Goal: Use online tool/utility: Utilize a website feature to perform a specific function

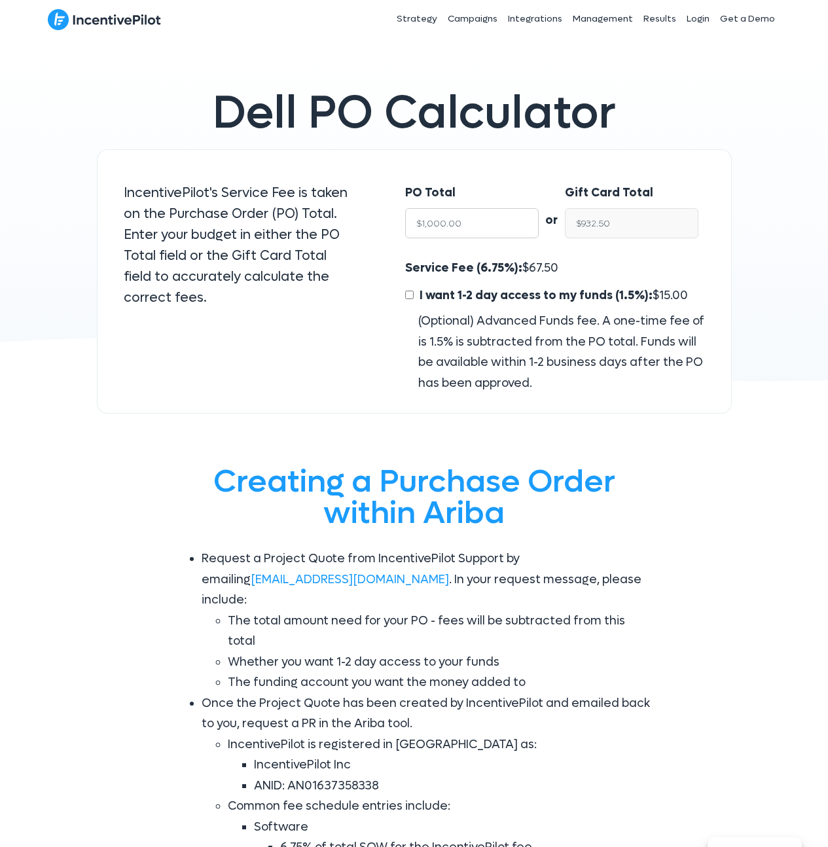
click at [450, 225] on input "$1,000.00" at bounding box center [472, 223] width 134 height 30
click at [471, 196] on div "PO Total $1,000.00" at bounding box center [472, 211] width 134 height 56
click at [468, 224] on input "$1,000.00" at bounding box center [472, 223] width 134 height 30
click at [468, 225] on input "$1,000.00" at bounding box center [472, 223] width 134 height 30
drag, startPoint x: 468, startPoint y: 221, endPoint x: 488, endPoint y: 226, distance: 20.3
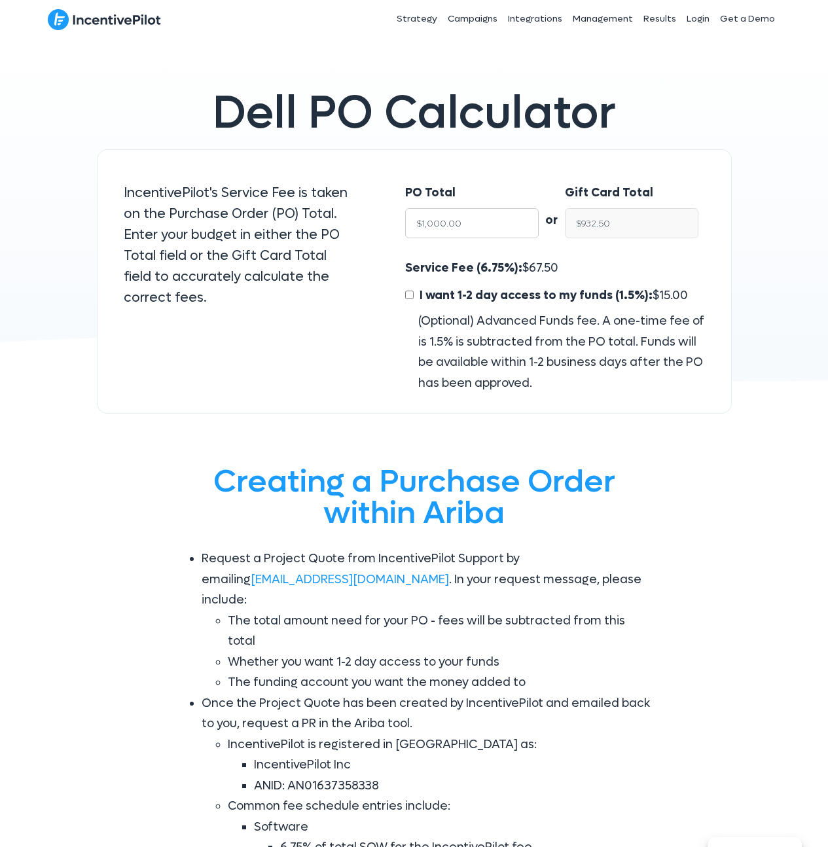
click at [469, 221] on input "$1,000.00" at bounding box center [472, 223] width 134 height 30
drag, startPoint x: 462, startPoint y: 223, endPoint x: 430, endPoint y: 221, distance: 32.1
click at [430, 221] on input "$1,000.00" at bounding box center [472, 223] width 134 height 30
type input "$1"
type input "$0.93"
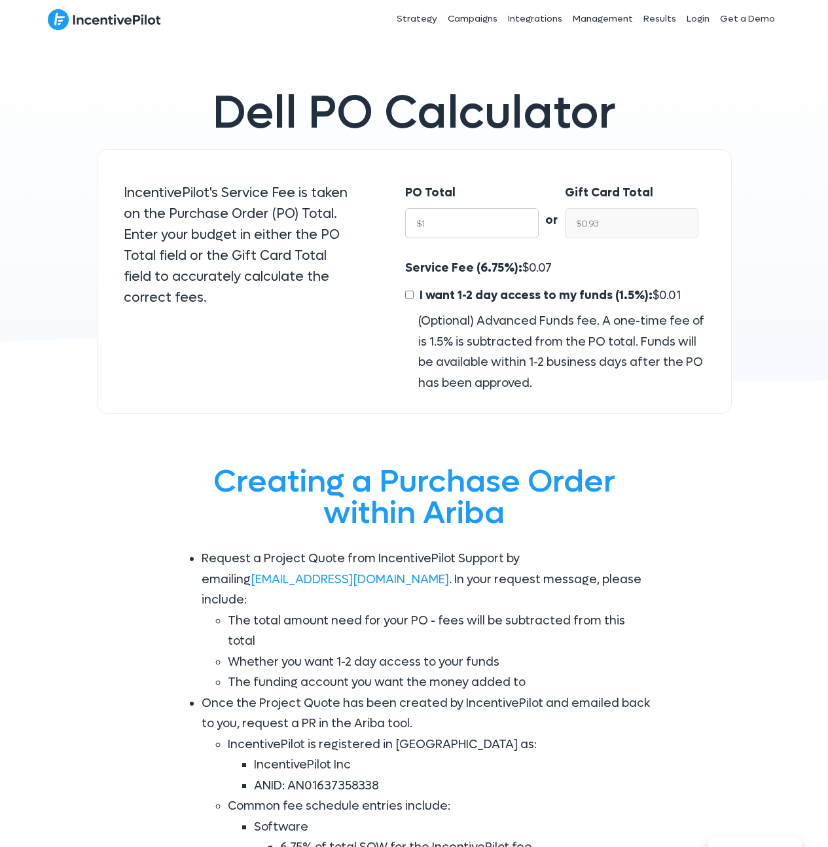
type input "$10"
type input "$9.32"
type input "$100"
type input "$93.25"
type input "$1000"
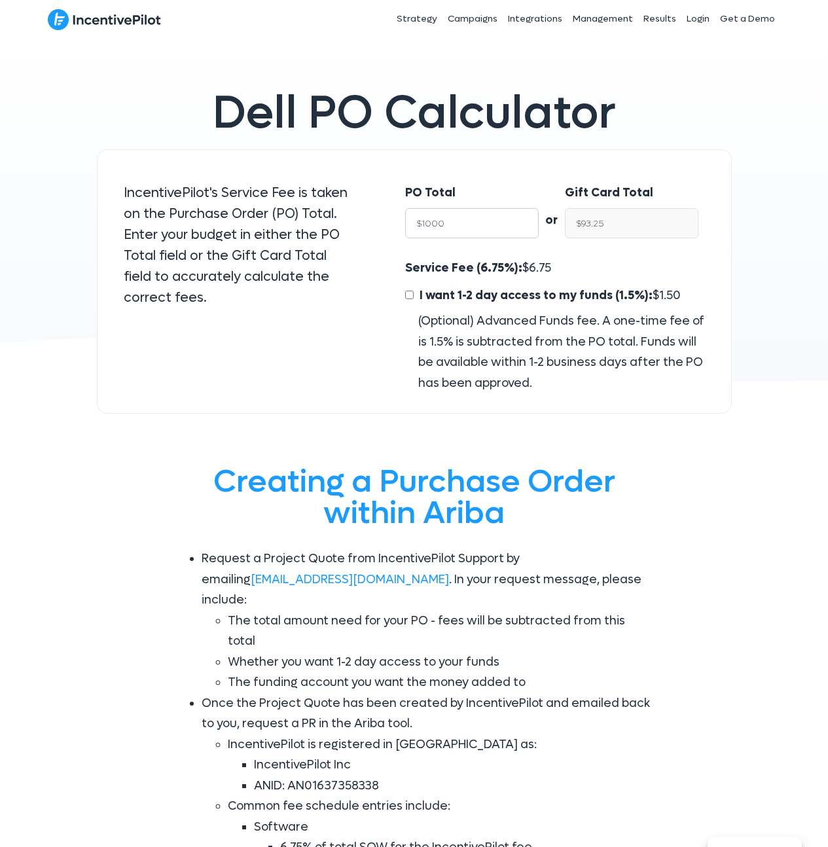
type input "$932.50"
type input "$10000"
type input "$9,325.00"
drag, startPoint x: 441, startPoint y: 217, endPoint x: 410, endPoint y: 213, distance: 31.1
click at [410, 213] on input "$10000" at bounding box center [472, 223] width 134 height 30
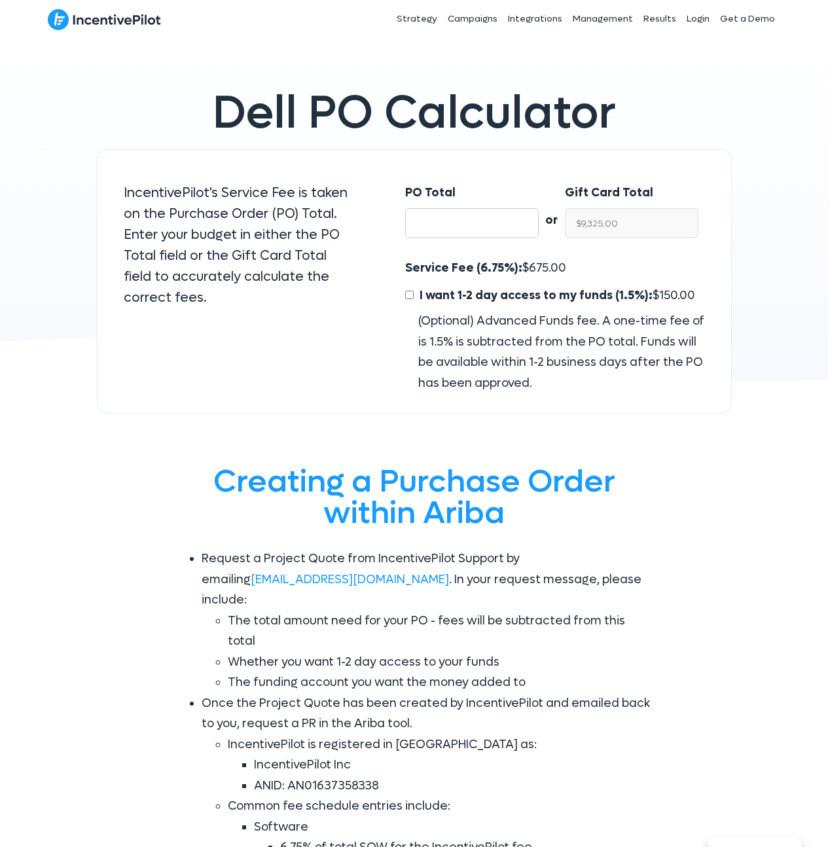
type input "$NaN"
drag, startPoint x: 463, startPoint y: 228, endPoint x: 495, endPoint y: 225, distance: 32.2
click at [464, 228] on input "PO Total" at bounding box center [472, 223] width 134 height 30
drag, startPoint x: 599, startPoint y: 219, endPoint x: 665, endPoint y: 217, distance: 65.5
click at [601, 219] on input "$NaN" at bounding box center [632, 223] width 134 height 30
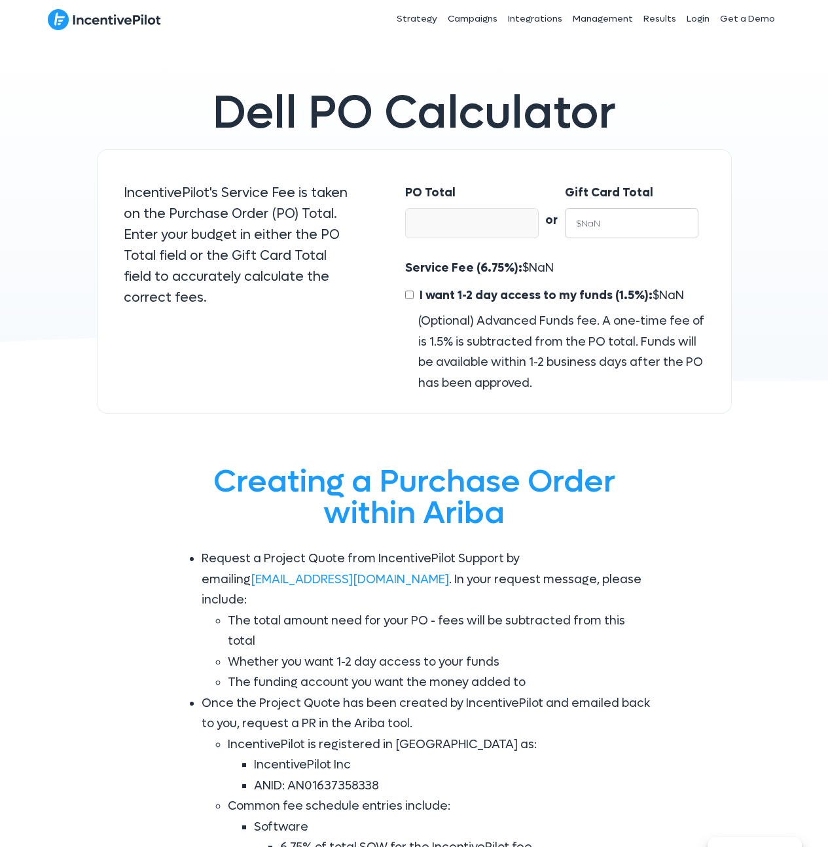
drag, startPoint x: 653, startPoint y: 216, endPoint x: 524, endPoint y: 217, distance: 128.9
click at [525, 219] on div "PO Total or Gift Card Total $NaN" at bounding box center [554, 213] width 325 height 89
type input "$NaN"
type input "8"
type input "$8.58"
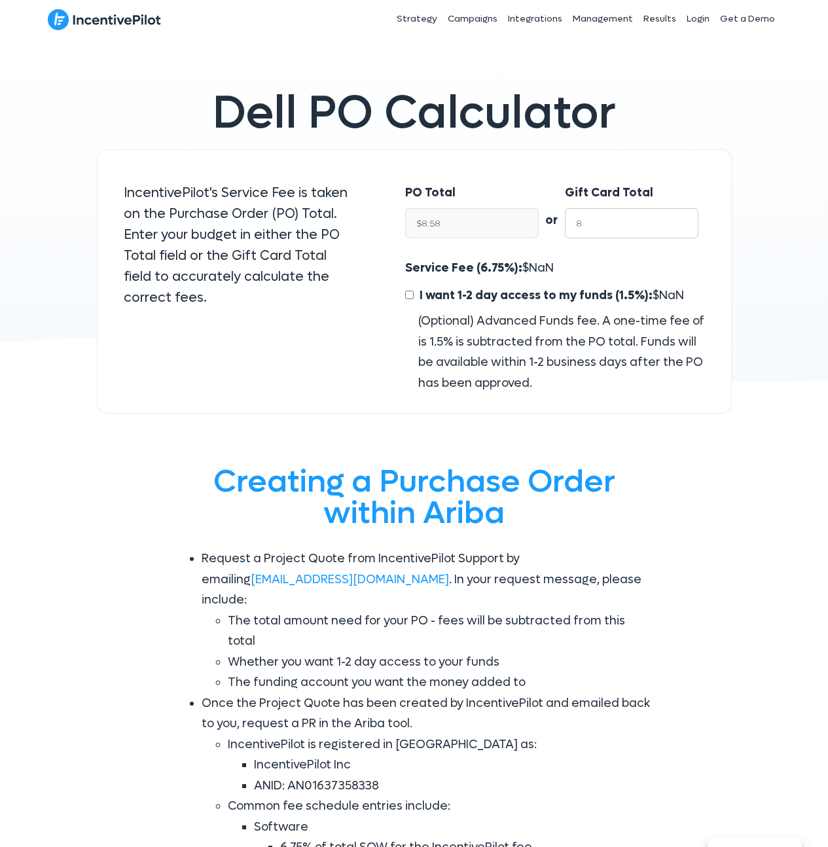
type input "87"
type input "$93.30"
type input "875"
type input "$938.34"
type input "8750"
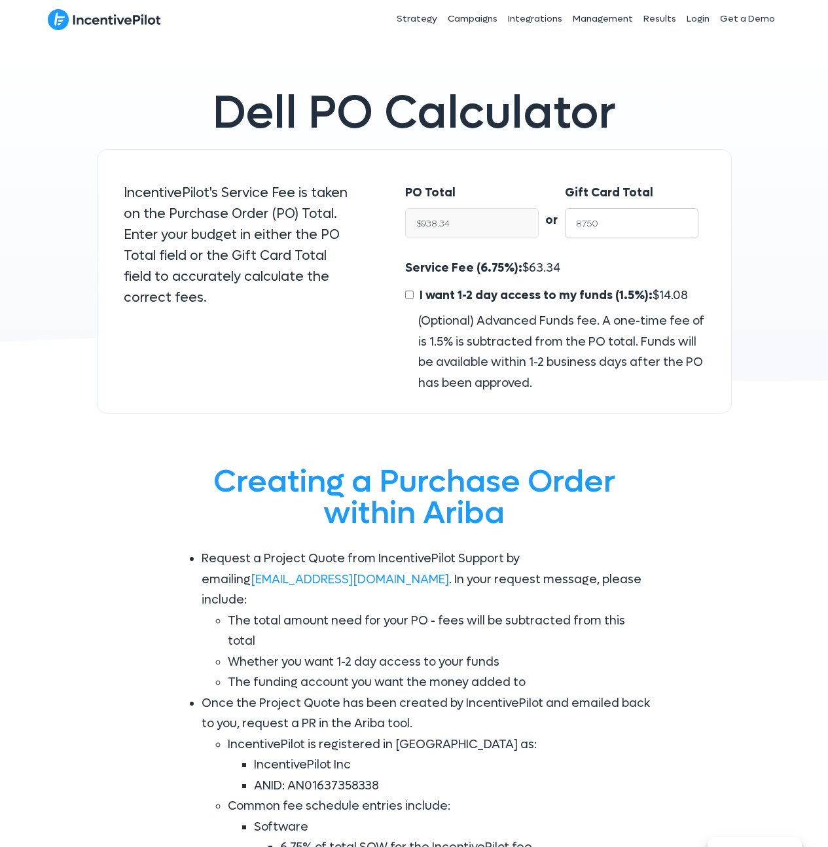
type input "$9,383.38"
type input "8750"
click at [529, 202] on div "PO Total $9,383.38" at bounding box center [472, 211] width 134 height 56
click at [582, 190] on label "Gift Card Total" at bounding box center [609, 193] width 88 height 21
click at [582, 208] on input "8750" at bounding box center [632, 223] width 134 height 30
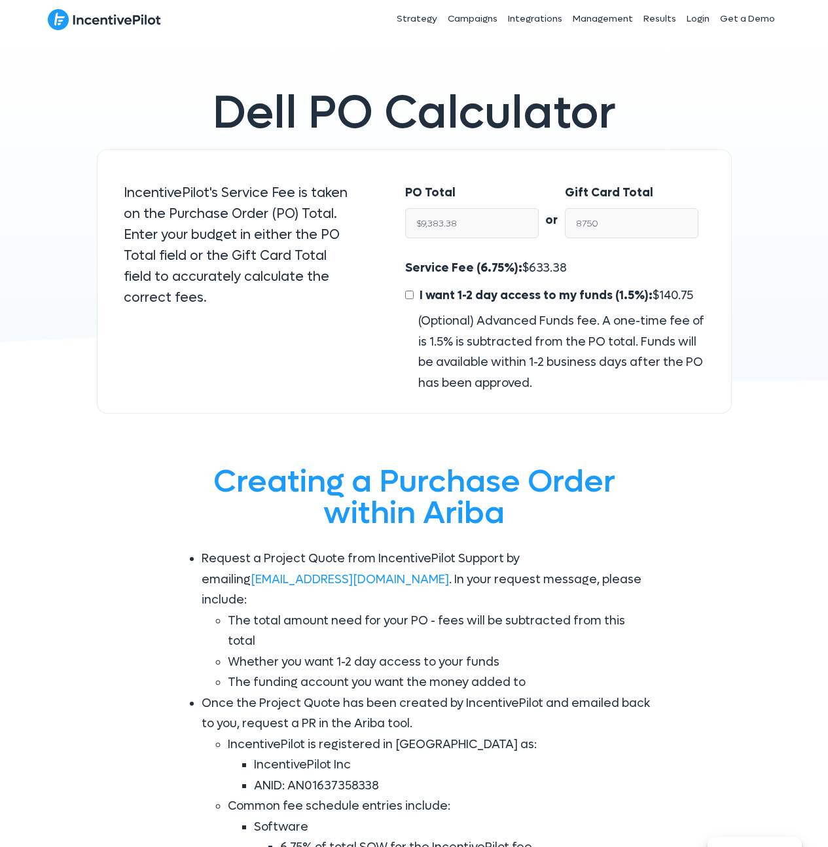
click at [570, 272] on div "Service Fee (6.75%): $ 633.38 I want 1-2 day access to my funds (1.5%): $ 140.7…" at bounding box center [554, 325] width 299 height 135
click at [581, 224] on input "8750" at bounding box center [632, 223] width 134 height 30
drag, startPoint x: 615, startPoint y: 223, endPoint x: 563, endPoint y: 221, distance: 51.1
click at [563, 221] on div "PO Total $9,383.38 or Gift Card Total 8750" at bounding box center [554, 213] width 325 height 89
click at [548, 251] on div "PO Total $9,383.38 or Gift Card Total 8750" at bounding box center [554, 213] width 325 height 89
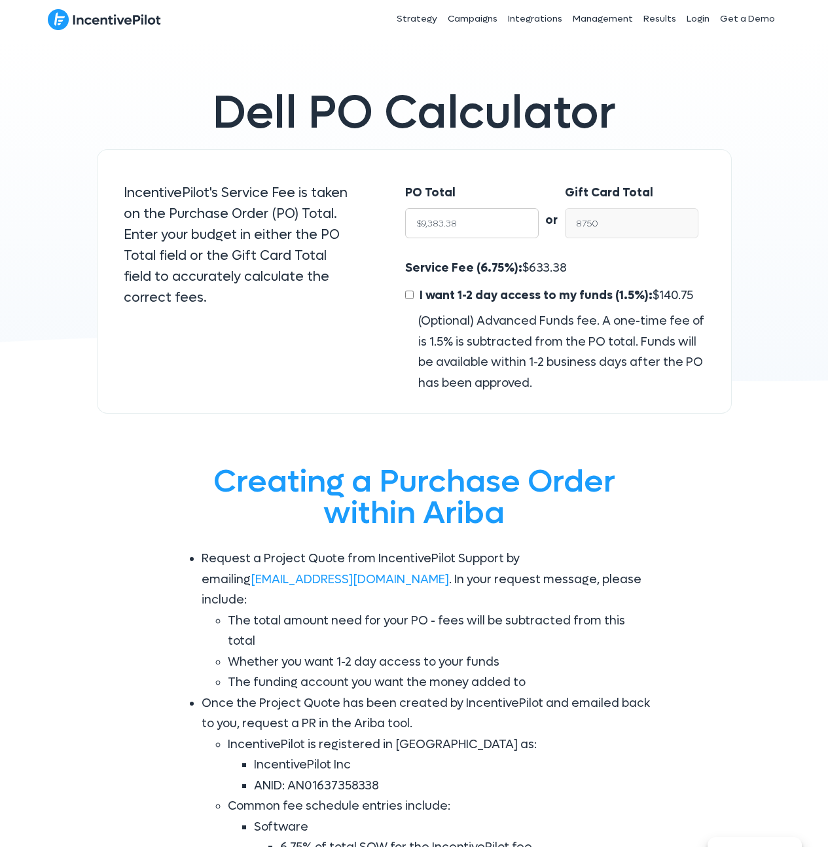
drag, startPoint x: 483, startPoint y: 226, endPoint x: 401, endPoint y: 219, distance: 82.1
click at [401, 219] on div "PO Total $9,383.38" at bounding box center [465, 213] width 147 height 89
drag, startPoint x: 480, startPoint y: 226, endPoint x: 404, endPoint y: 224, distance: 76.0
click at [404, 224] on div "PO Total $9,383.38" at bounding box center [465, 213] width 147 height 89
drag, startPoint x: 556, startPoint y: 266, endPoint x: 394, endPoint y: 266, distance: 162.3
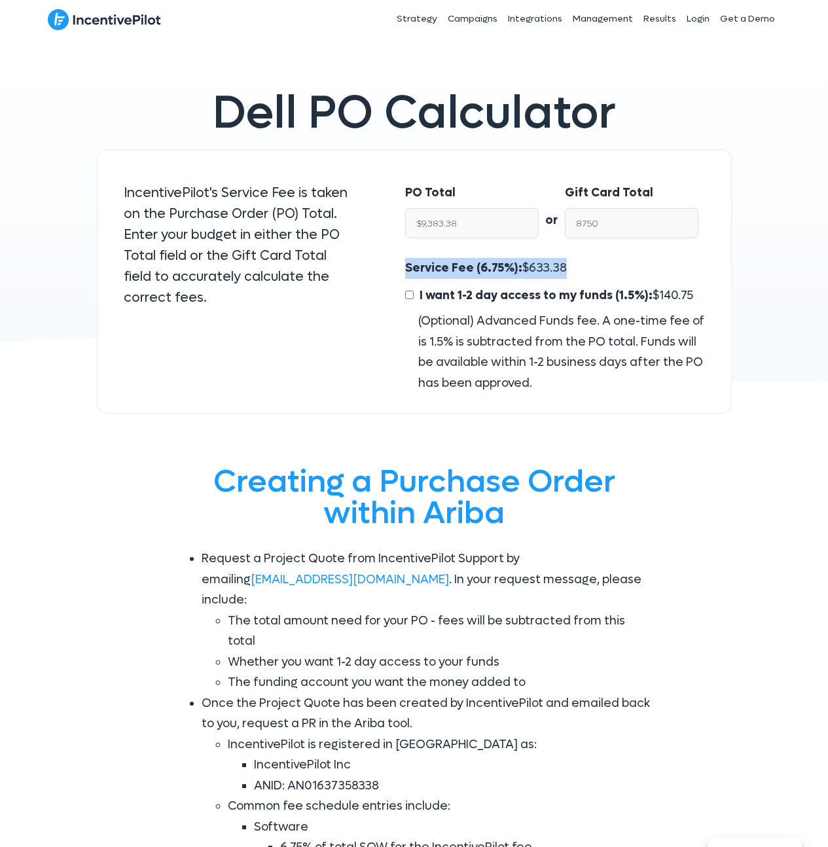
click at [394, 266] on div "Service Fee (6.75%): $ 633.38 I want 1-2 day access to my funds (1.5%): $ 140.7…" at bounding box center [554, 325] width 325 height 135
click at [557, 270] on span "633.38" at bounding box center [548, 267] width 38 height 15
drag, startPoint x: 569, startPoint y: 268, endPoint x: 406, endPoint y: 264, distance: 163.0
click at [405, 264] on div "Service Fee (6.75%): $ 633.38 I want 1-2 day access to my funds (1.5%): $ 140.7…" at bounding box center [554, 325] width 299 height 135
click at [469, 291] on span "I want 1-2 day access to my funds (1.5%):" at bounding box center [535, 295] width 233 height 15
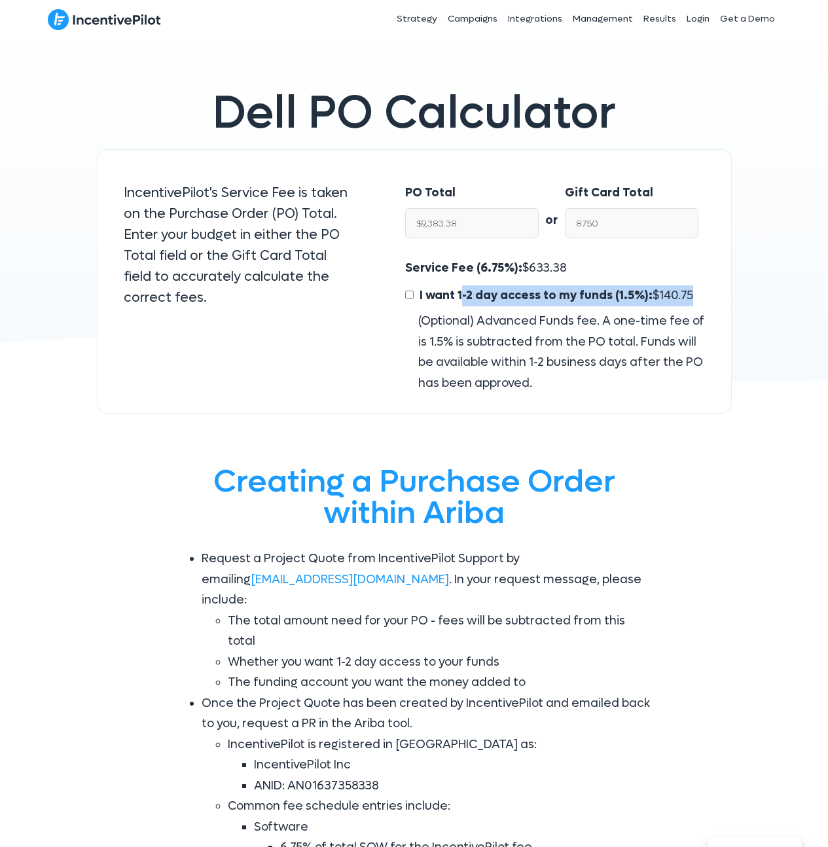
drag, startPoint x: 689, startPoint y: 292, endPoint x: 421, endPoint y: 293, distance: 268.3
click at [421, 293] on div "I want 1-2 day access to my funds (1.5%): $ 140.75" at bounding box center [554, 298] width 299 height 26
click at [411, 293] on input "I want 1-2 day access to my funds (1.5%): $ 140.75" at bounding box center [409, 295] width 9 height 9
checkbox input "true"
click at [606, 226] on input "$8,609.25" at bounding box center [632, 223] width 134 height 30
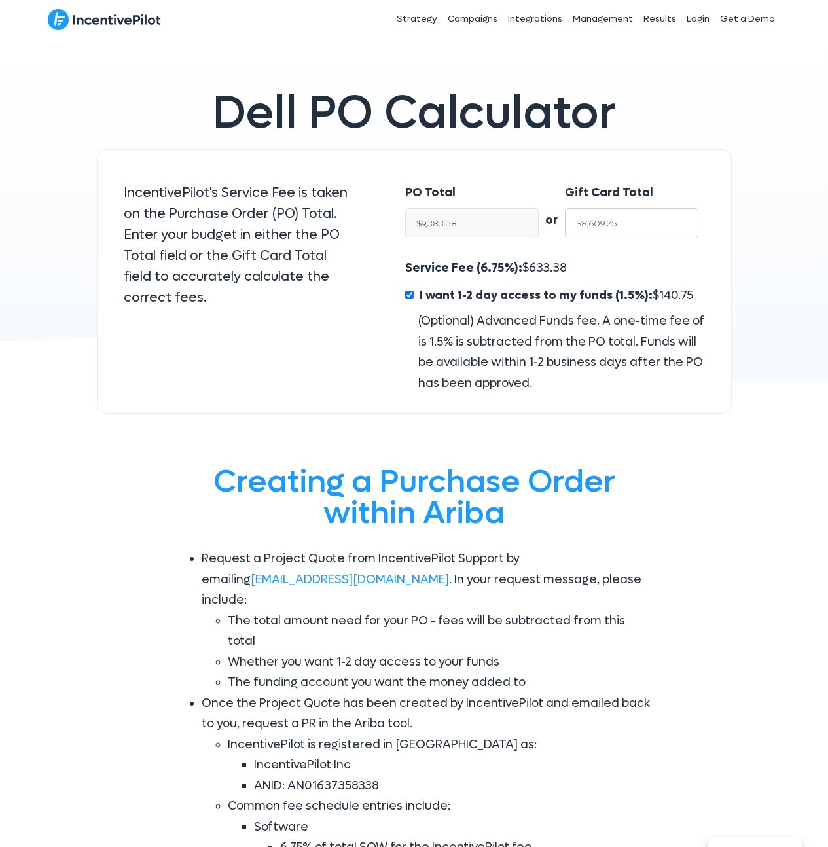
click at [606, 226] on input "$8,609.25" at bounding box center [632, 223] width 134 height 30
type input "$8"
type input "$8.72"
type input "$87"
type input "$94.82"
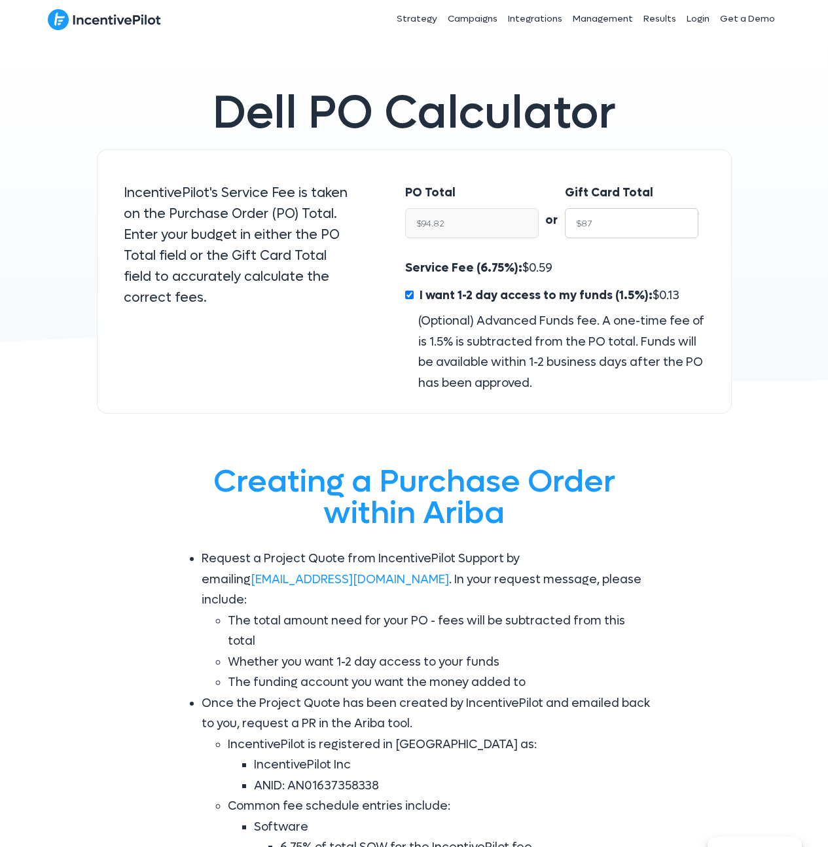
type input "$875"
type input "$953.68"
type input "$87590"
type input "$95,465.94"
type input "$8759"
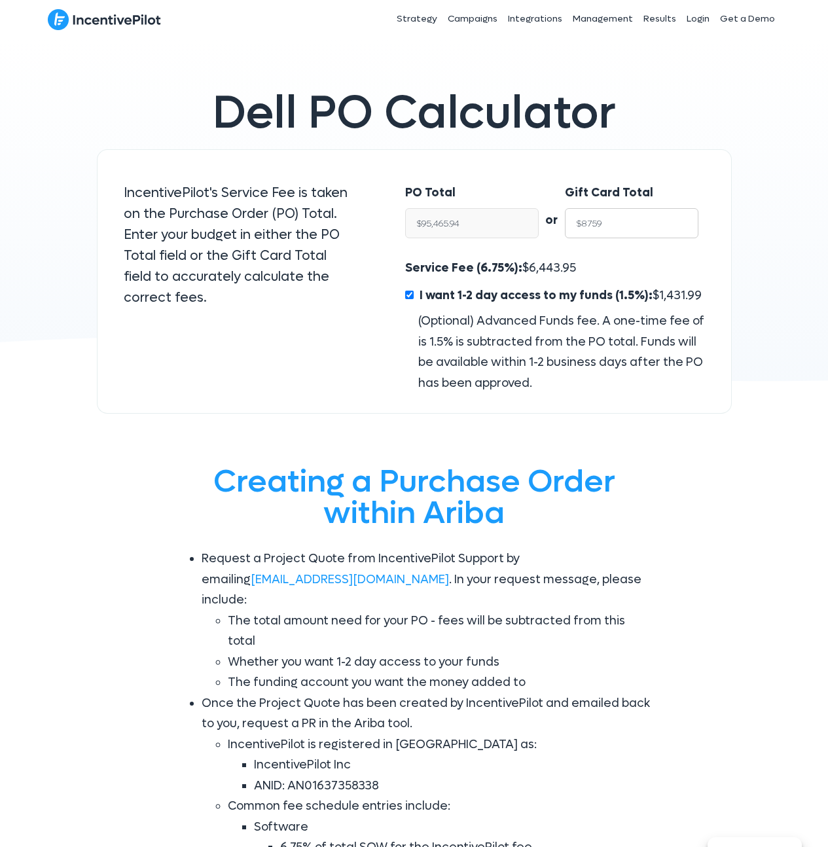
type input "$9,546.59"
type input "$875"
type input "$953.68"
type input "$8750"
type input "$9,536.78"
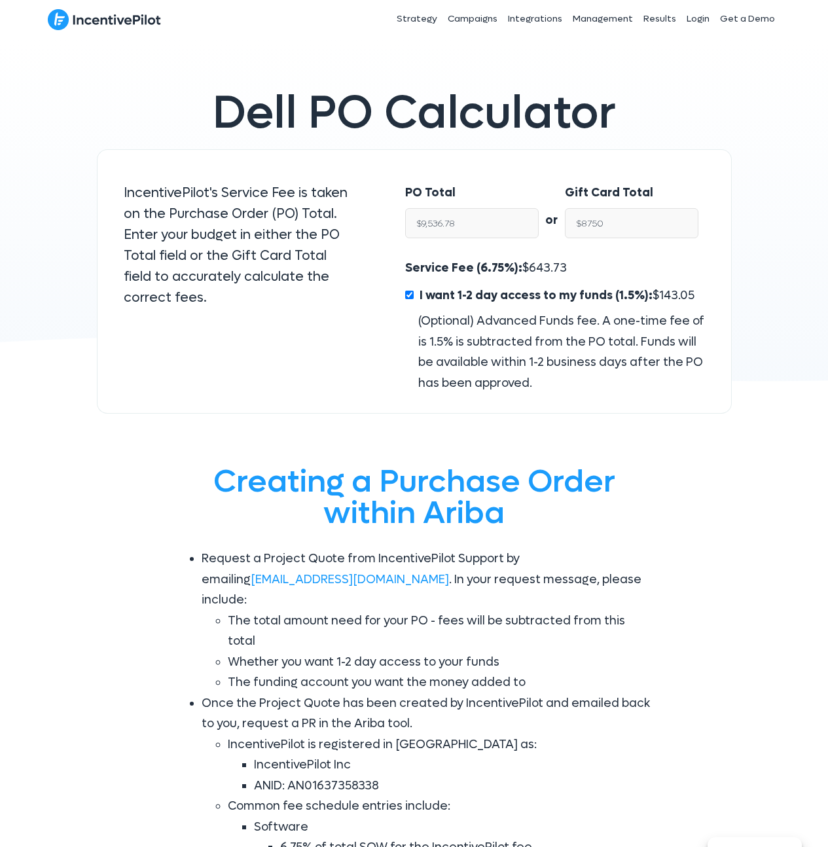
click at [538, 266] on span "643.73" at bounding box center [548, 267] width 38 height 15
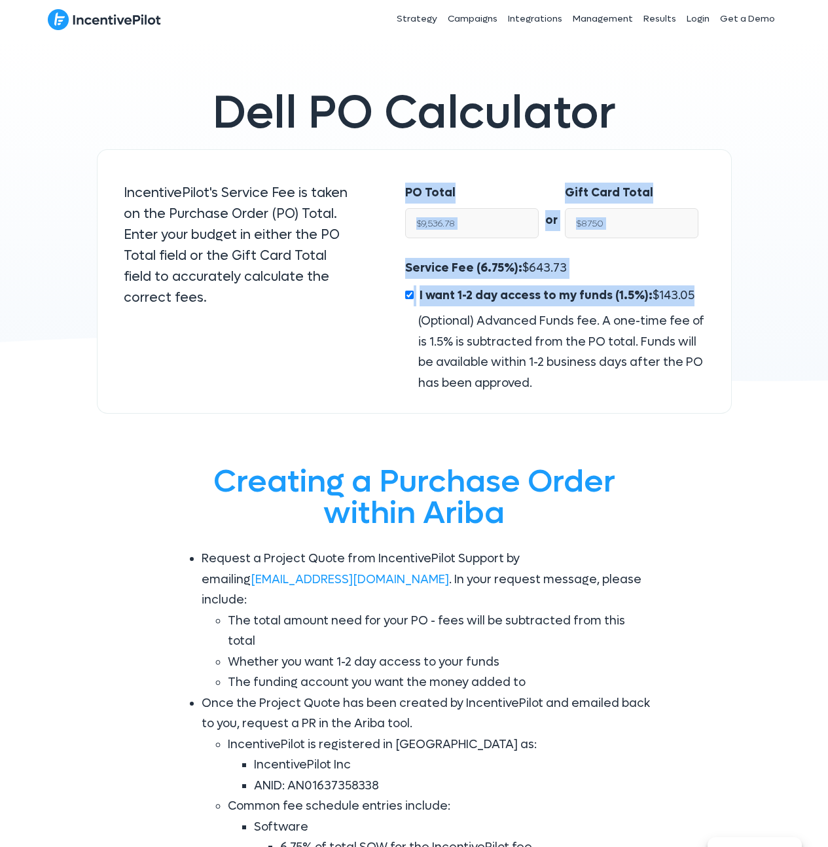
drag, startPoint x: 691, startPoint y: 296, endPoint x: 406, endPoint y: 188, distance: 304.7
click at [406, 188] on div "PO Total $9,536.78 or Gift Card Total $8750 Service Fee (6.75%): $ 643.73 I wan…" at bounding box center [555, 281] width 352 height 265
click at [551, 272] on span "643.73" at bounding box center [548, 267] width 38 height 15
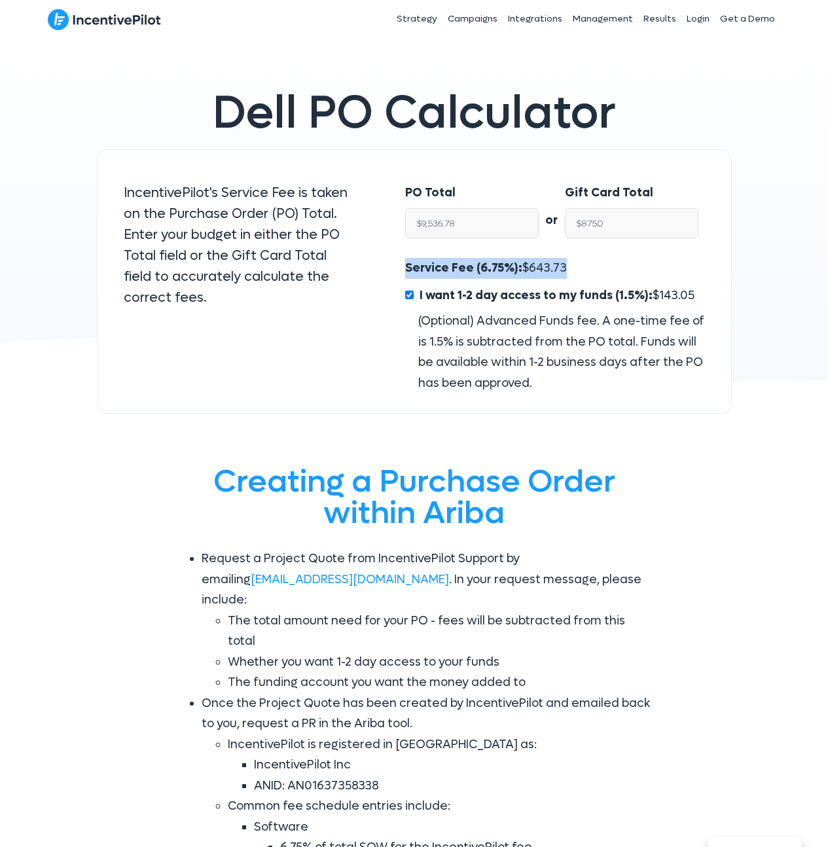
drag, startPoint x: 496, startPoint y: 268, endPoint x: 380, endPoint y: 266, distance: 115.9
click at [380, 266] on div "PO Total $9,536.78 or Gift Card Total $8750 Service Fee (6.75%): $ 643.73 I wan…" at bounding box center [555, 281] width 352 height 265
click at [582, 279] on div "Service Fee (6.75%): $ 643.73 I want 1-2 day access to my funds (1.5%): $ 143.0…" at bounding box center [554, 325] width 299 height 135
click at [582, 256] on div "Gift Card Total $8750" at bounding box center [638, 213] width 147 height 89
drag, startPoint x: 567, startPoint y: 266, endPoint x: 404, endPoint y: 267, distance: 163.0
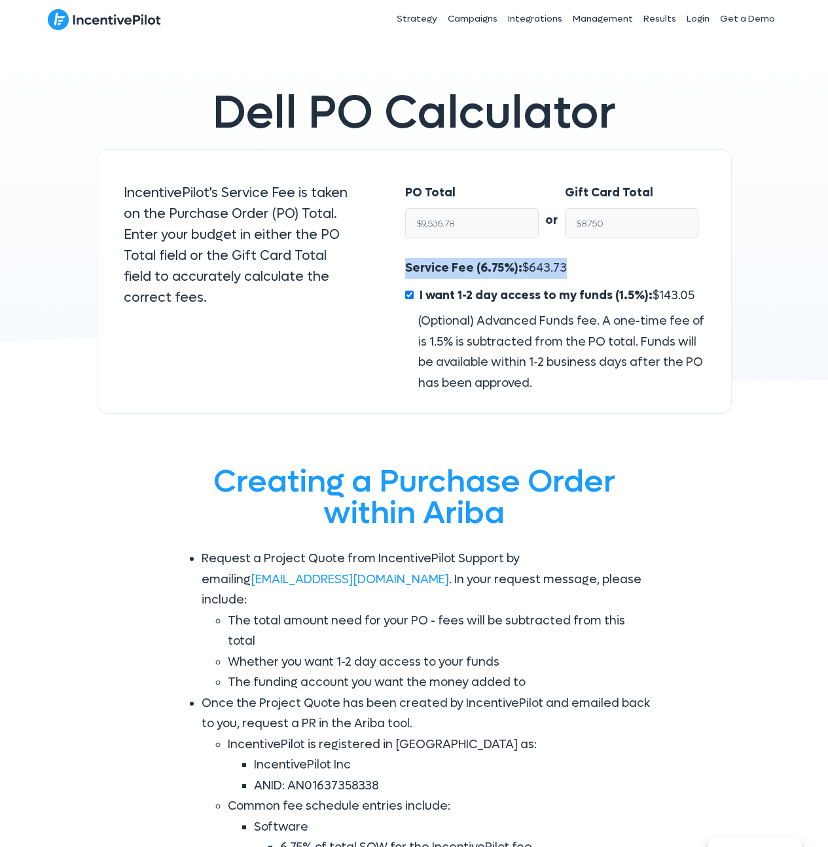
click at [404, 267] on div "Service Fee (6.75%): $ 643.73 I want 1-2 day access to my funds (1.5%): $ 143.0…" at bounding box center [554, 325] width 325 height 135
click at [380, 144] on div "Dell PO Calculator" at bounding box center [414, 113] width 635 height 72
drag, startPoint x: 563, startPoint y: 264, endPoint x: 406, endPoint y: 260, distance: 157.1
click at [406, 260] on div "Service Fee (6.75%): $ 643.73 I want 1-2 day access to my funds (1.5%): $ 143.0…" at bounding box center [554, 325] width 299 height 135
drag, startPoint x: 640, startPoint y: 300, endPoint x: 648, endPoint y: 299, distance: 8.0
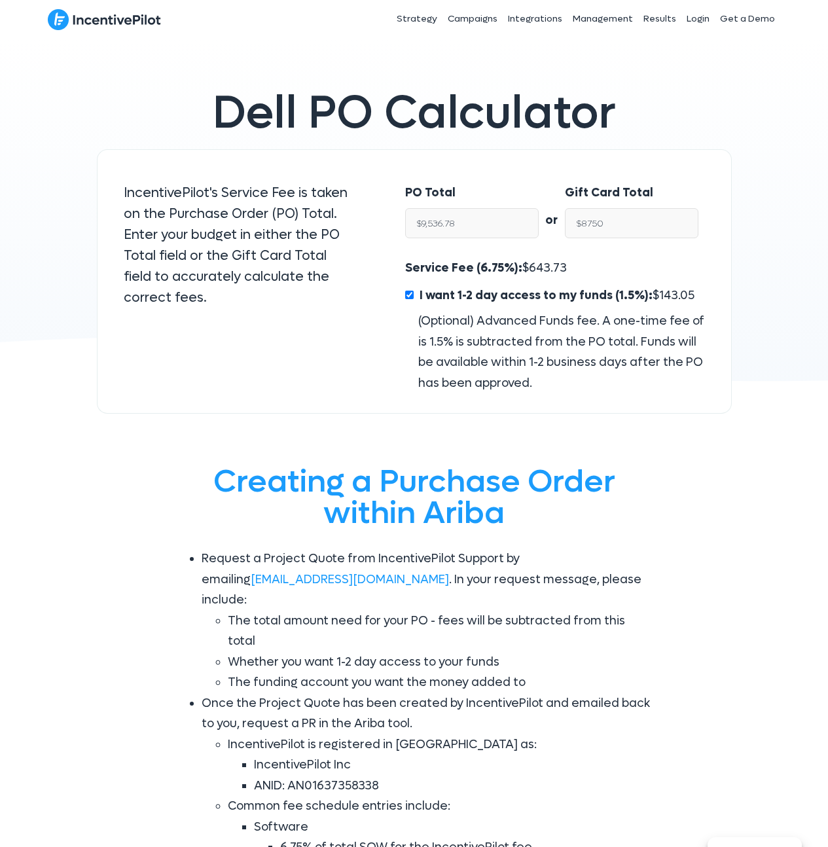
click at [640, 300] on span "I want 1-2 day access to my funds (1.5%):" at bounding box center [535, 295] width 233 height 15
drag, startPoint x: 682, startPoint y: 293, endPoint x: 418, endPoint y: 293, distance: 263.7
click at [418, 293] on div "I want 1-2 day access to my funds (1.5%): $ 143.05" at bounding box center [554, 298] width 299 height 26
drag, startPoint x: 473, startPoint y: 224, endPoint x: 407, endPoint y: 219, distance: 65.6
click at [407, 219] on input "$9,536.78" at bounding box center [472, 223] width 134 height 30
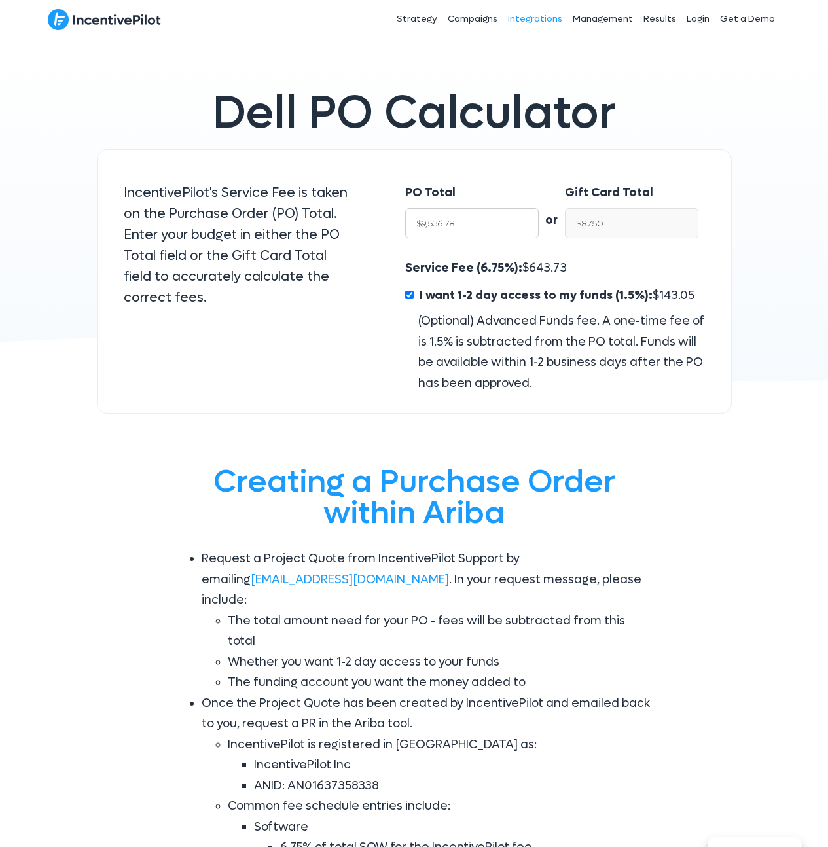
type input "$8,750.00"
click at [632, 218] on input "$932.50" at bounding box center [632, 223] width 134 height 30
click at [632, 217] on input "$932.50" at bounding box center [632, 223] width 134 height 30
type input "$87"
type input "$93.30"
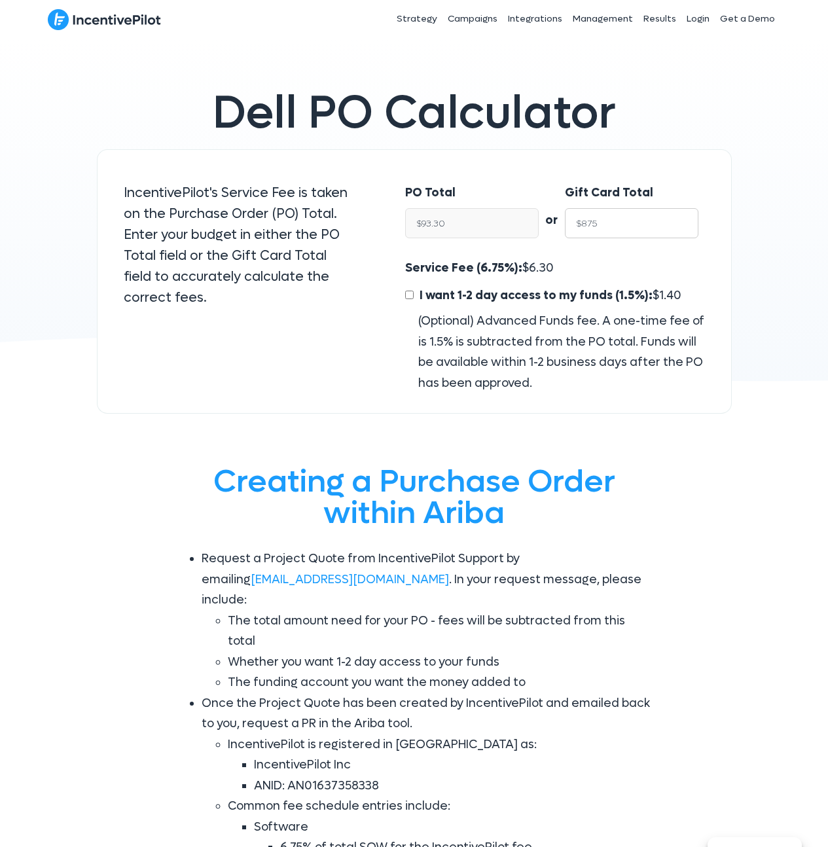
type input "$8750"
type input "$9,383.38"
type input "$8750"
click at [412, 292] on input "I want 1-2 day access to my funds (1.5%): $ 140.75" at bounding box center [409, 295] width 9 height 9
checkbox input "true"
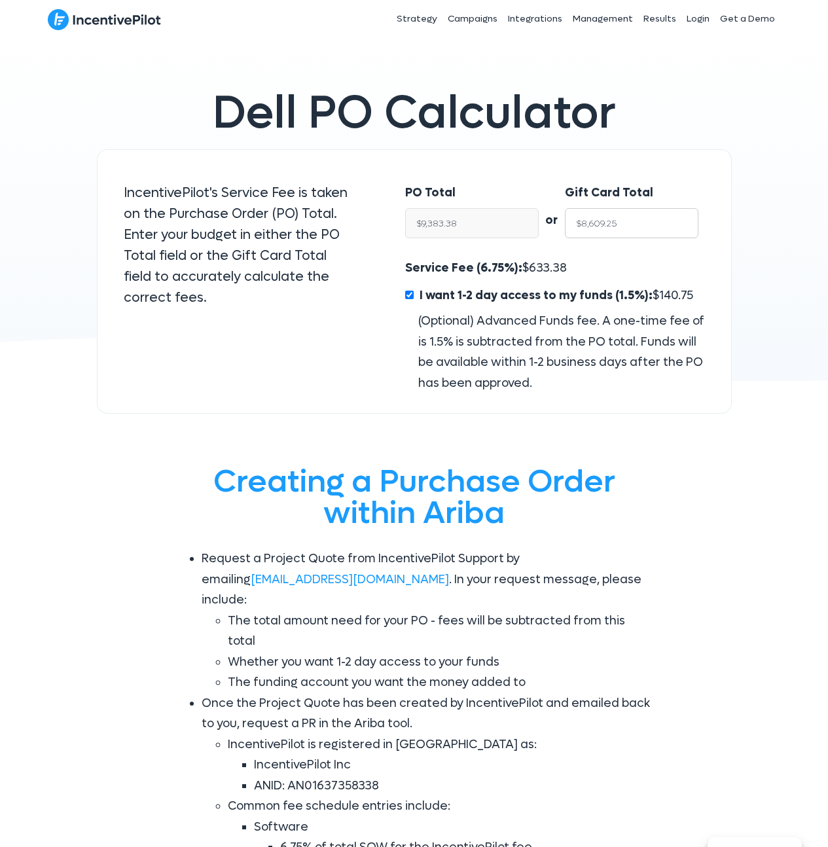
click at [601, 222] on input "$8,609.25" at bounding box center [632, 223] width 134 height 30
type input "$87"
type input "$94.82"
type input "$875"
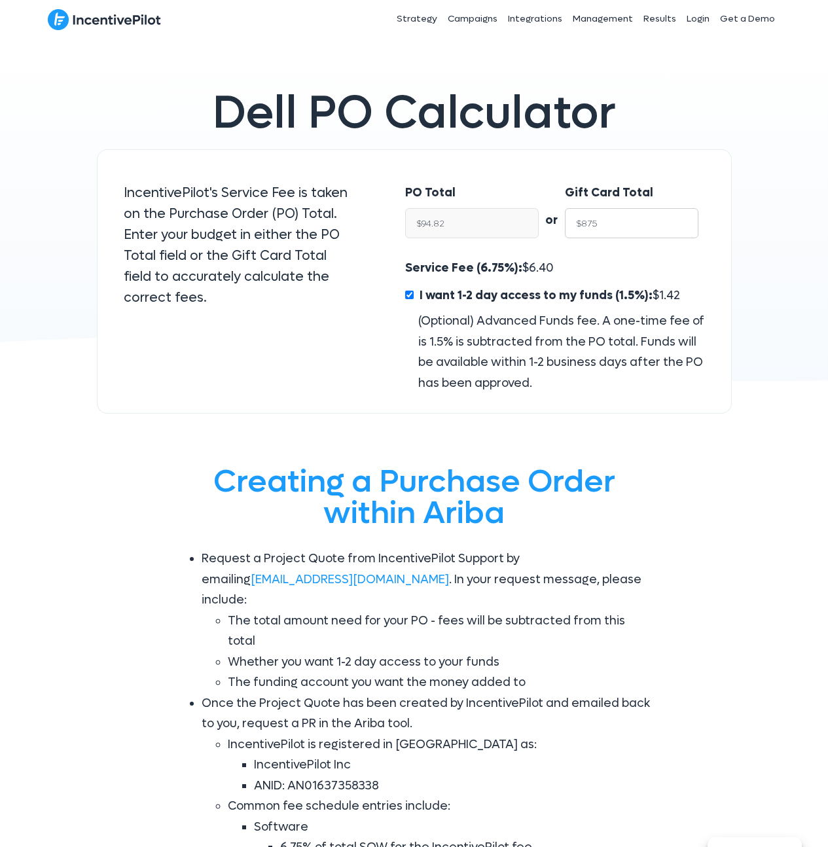
type input "$953.68"
type input "$8750"
type input "$9,536.78"
type input "$8750"
click at [581, 261] on div "Service Fee (6.75%): $ 643.73 I want 1-2 day access to my funds (1.5%): $ 143.0…" at bounding box center [554, 325] width 299 height 135
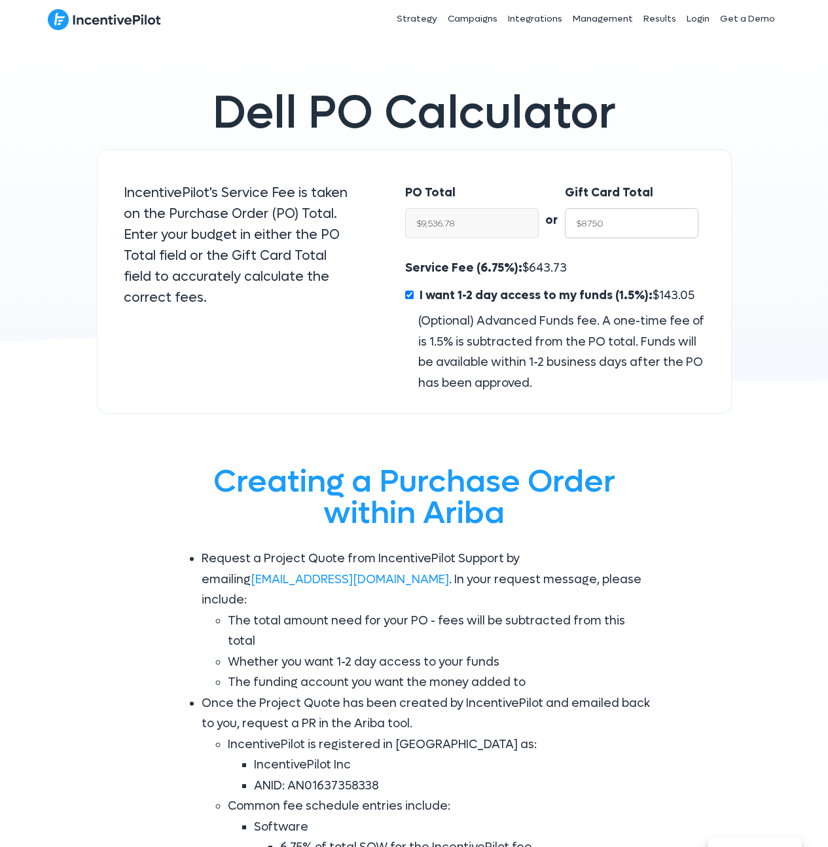
click at [618, 224] on input "$8750" at bounding box center [632, 223] width 134 height 30
click at [539, 267] on span "643.73" at bounding box center [548, 267] width 38 height 15
copy span "643.73"
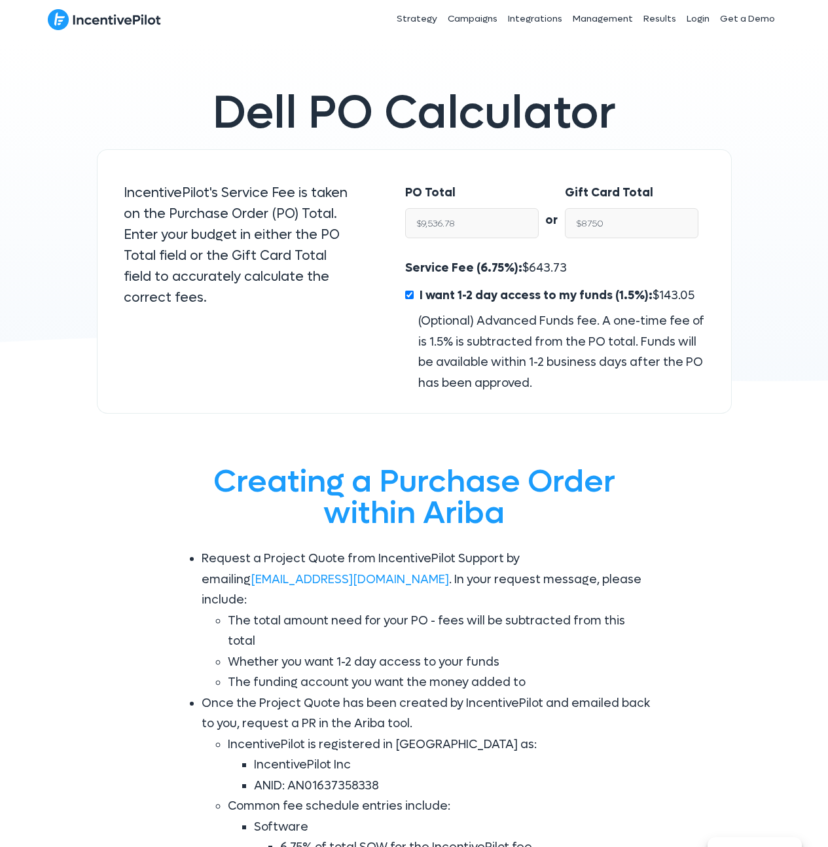
click at [672, 293] on span "143.05" at bounding box center [676, 295] width 35 height 15
copy span "143.05"
click at [386, 353] on div "PO Total $9,536.78 or Gift Card Total $8750 Service Fee (6.75%): $ 643.73 I wan…" at bounding box center [555, 281] width 352 height 265
